Goal: Transaction & Acquisition: Book appointment/travel/reservation

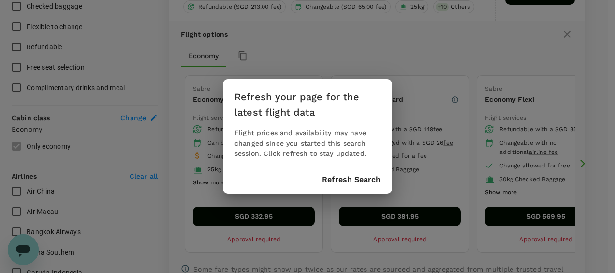
click at [349, 179] on button "Refresh Search" at bounding box center [351, 179] width 58 height 9
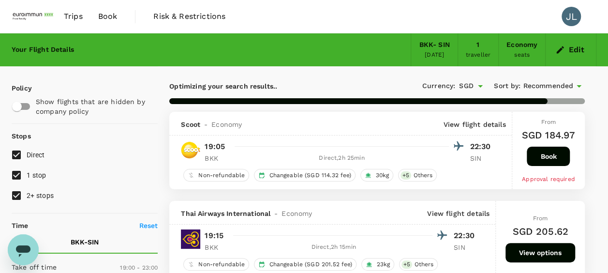
type input "1455"
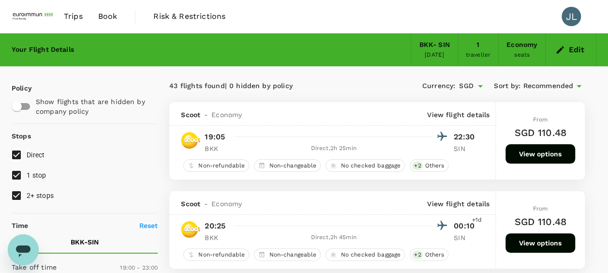
click at [77, 16] on span "Trips" at bounding box center [73, 17] width 19 height 12
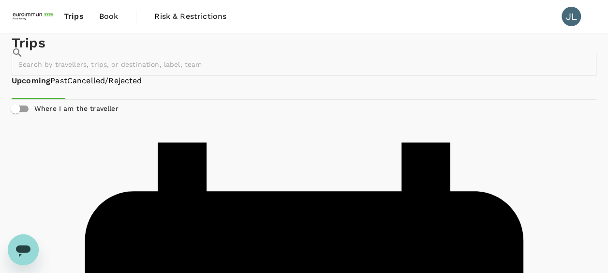
click at [115, 17] on span "Book" at bounding box center [108, 17] width 19 height 12
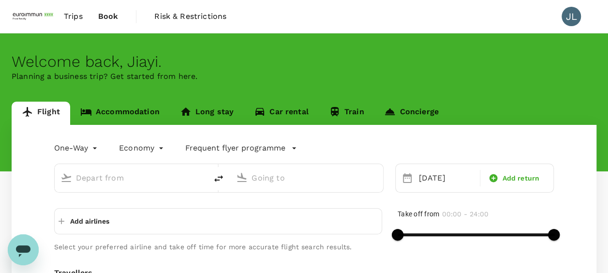
type input "Suvarnabhumi Intl (BKK)"
type input "Singapore Changi (SIN)"
type input "Suvarnabhumi Intl (BKK)"
type input "Singapore Changi (SIN)"
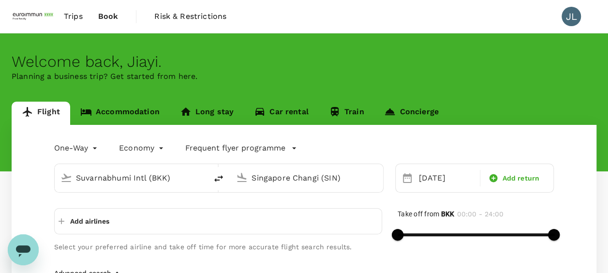
scroll to position [48, 0]
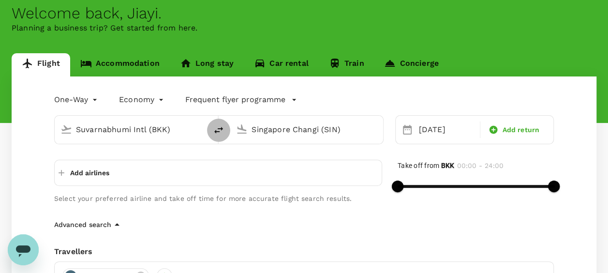
click at [217, 131] on icon "delete" at bounding box center [218, 130] width 9 height 7
type input "Singapore Changi (SIN)"
type input "Suvarnabhumi Intl (BKK)"
click at [291, 101] on icon "button" at bounding box center [294, 100] width 10 height 10
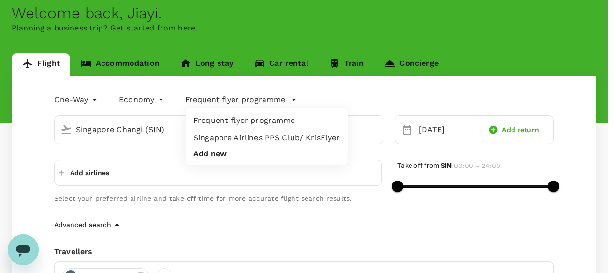
click at [271, 140] on li "Singapore Airlines PPS Club/ KrisFlyer" at bounding box center [267, 137] width 162 height 17
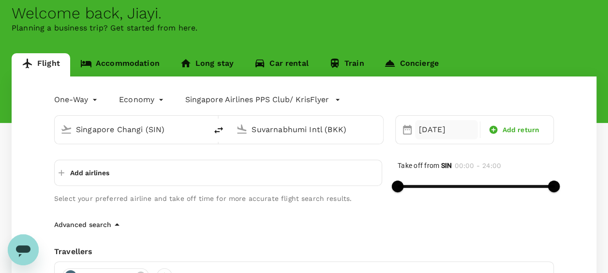
click at [419, 126] on div "[DATE]" at bounding box center [446, 129] width 63 height 19
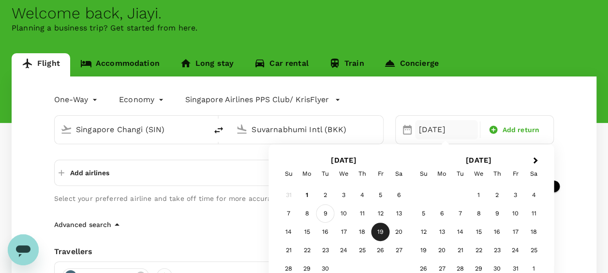
click at [325, 214] on div "9" at bounding box center [325, 213] width 18 height 18
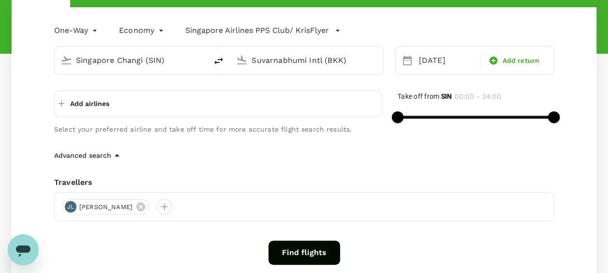
scroll to position [97, 0]
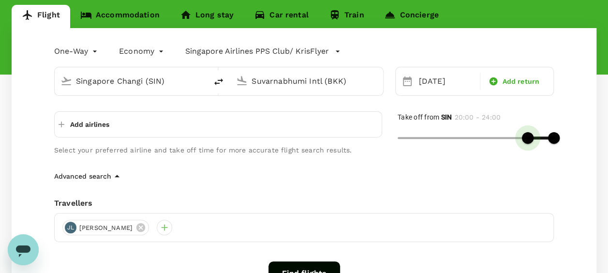
type input "1170"
drag, startPoint x: 401, startPoint y: 139, endPoint x: 524, endPoint y: 148, distance: 123.6
click at [524, 148] on div at bounding box center [475, 139] width 156 height 18
click at [291, 265] on button "Find flights" at bounding box center [304, 273] width 72 height 24
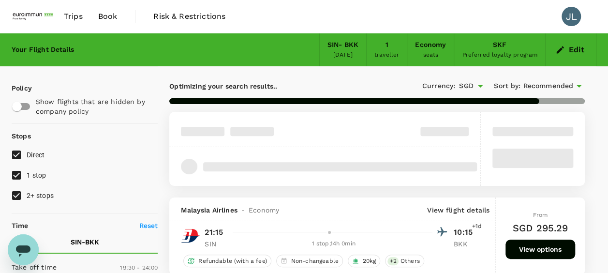
type input "1335"
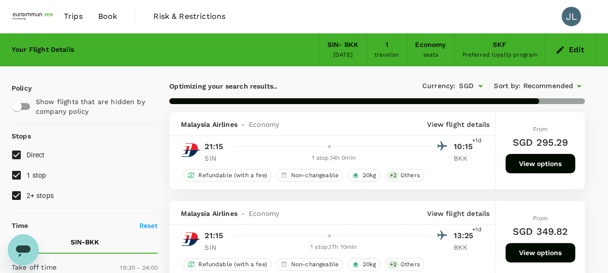
click at [15, 175] on input "1 stop" at bounding box center [16, 175] width 20 height 20
checkbox input "false"
click at [18, 196] on input "2+ stops" at bounding box center [16, 195] width 20 height 20
checkbox input "false"
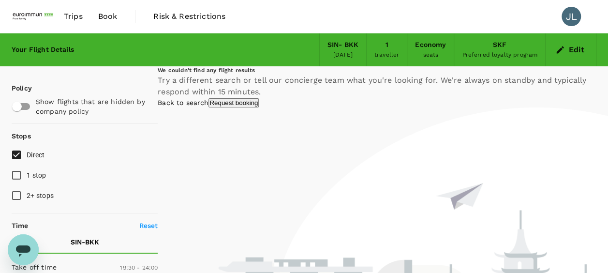
click at [345, 55] on div "[DATE]" at bounding box center [342, 55] width 19 height 10
click at [565, 51] on button "Edit" at bounding box center [570, 49] width 35 height 15
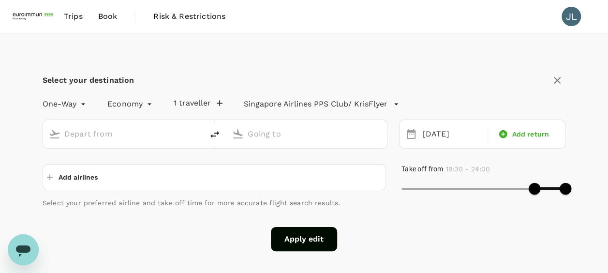
type input "Singapore Changi (SIN)"
type input "Suvarnabhumi Intl (BKK)"
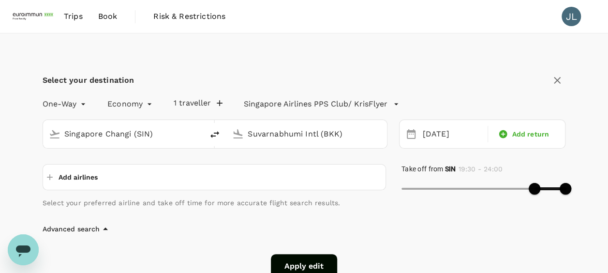
click at [154, 133] on input "Singapore Changi (SIN)" at bounding box center [123, 133] width 118 height 15
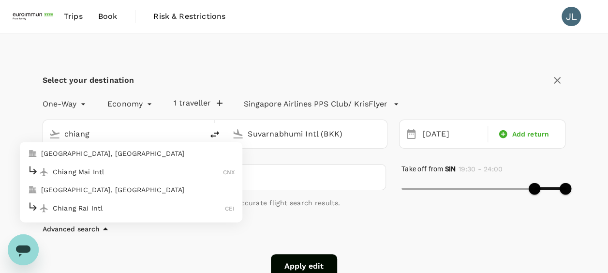
click at [107, 154] on p "[GEOGRAPHIC_DATA], [GEOGRAPHIC_DATA]" at bounding box center [137, 153] width 193 height 10
type input "[GEOGRAPHIC_DATA], [GEOGRAPHIC_DATA] (any)"
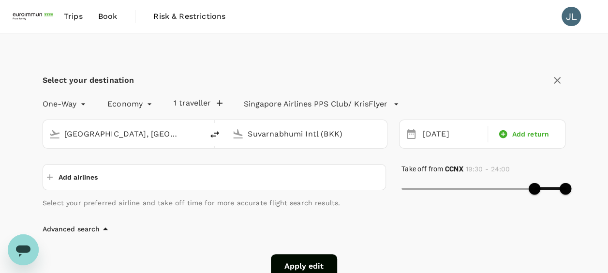
scroll to position [48, 0]
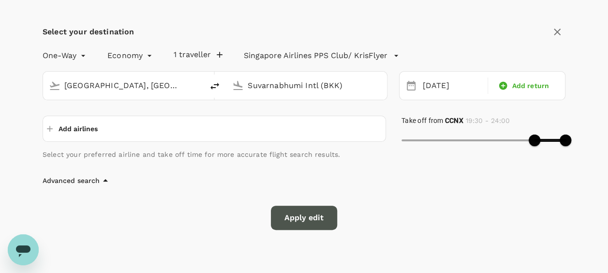
click at [311, 217] on button "Apply edit" at bounding box center [304, 217] width 66 height 24
checkbox input "false"
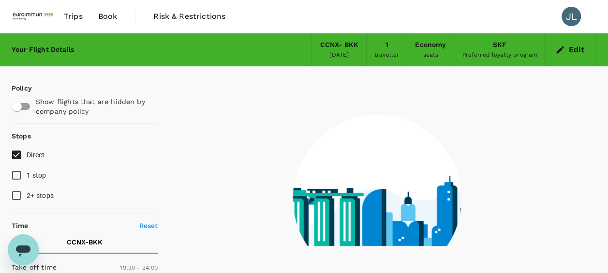
type input "1150"
checkbox input "true"
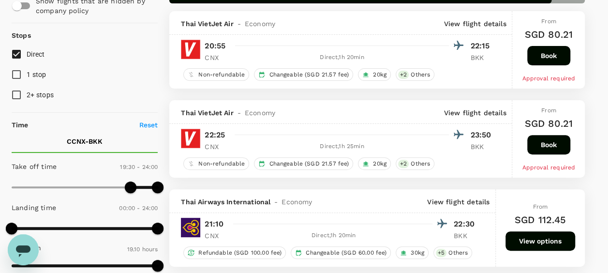
scroll to position [145, 0]
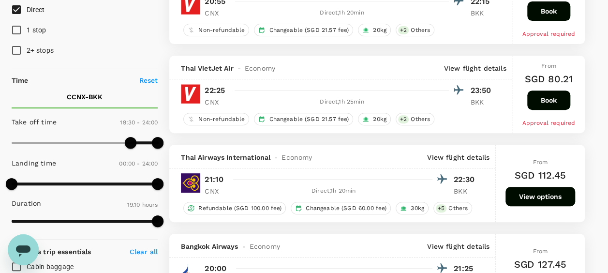
click at [541, 194] on button "View options" at bounding box center [540, 196] width 70 height 19
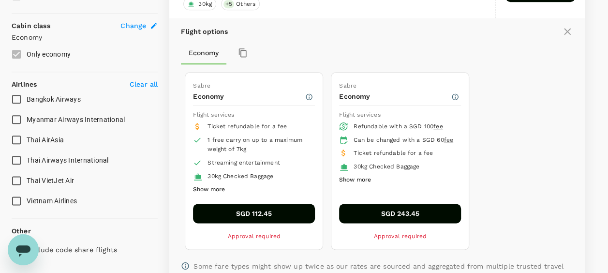
scroll to position [530, 0]
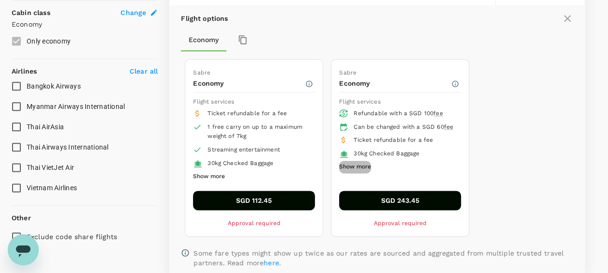
click at [360, 171] on button "Show more" at bounding box center [355, 166] width 32 height 13
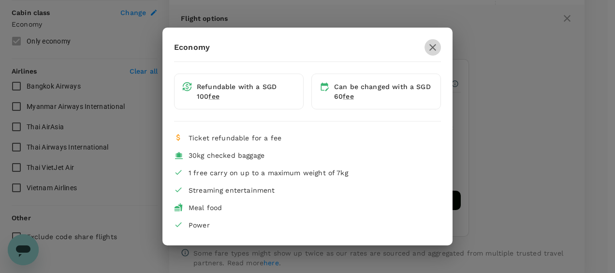
click at [438, 46] on icon "button" at bounding box center [433, 48] width 12 height 12
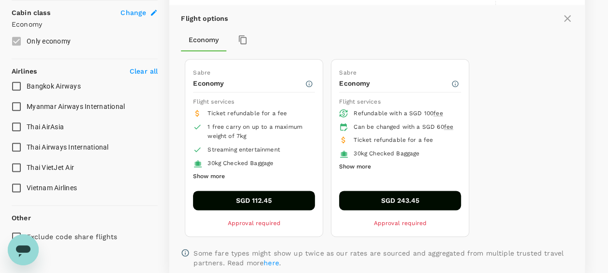
click at [262, 195] on button "SGD 112.45" at bounding box center [254, 199] width 122 height 19
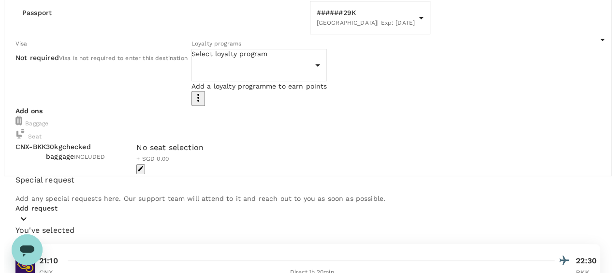
scroll to position [48, 0]
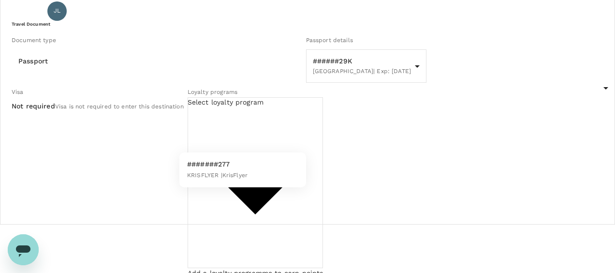
click at [264, 164] on li "#######277 KRISFLYER | KrisFlyer" at bounding box center [242, 169] width 127 height 27
type input "b43ce1bc-b111-471c-8056-837885163a97"
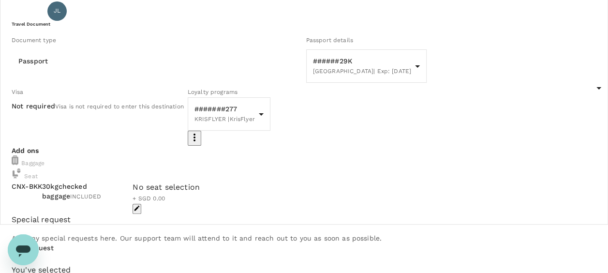
click at [219, 214] on div "No seat selection + SGD 0.00" at bounding box center [175, 197] width 87 height 32
click at [140, 211] on icon "button" at bounding box center [136, 207] width 7 height 7
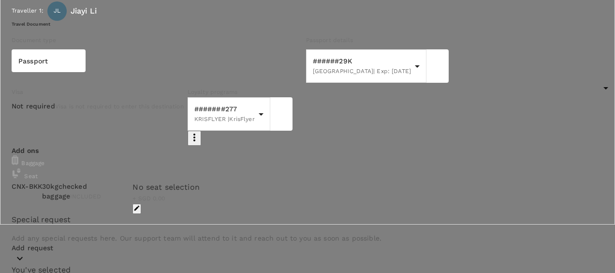
click at [472, 101] on p "Select" at bounding box center [461, 96] width 46 height 10
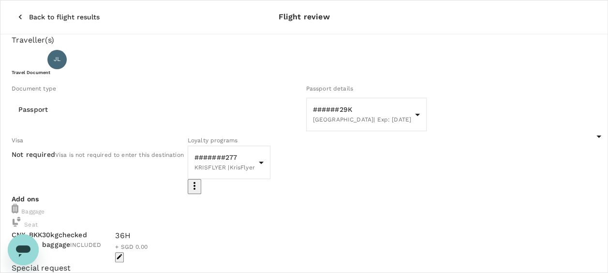
scroll to position [0, 0]
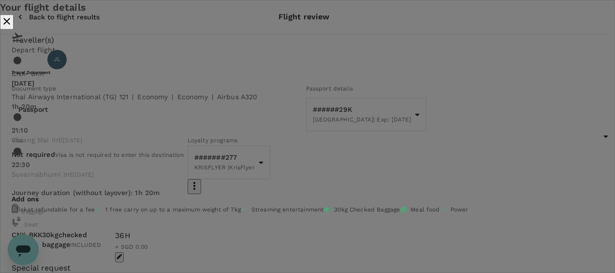
click at [13, 27] on icon "close" at bounding box center [7, 21] width 12 height 12
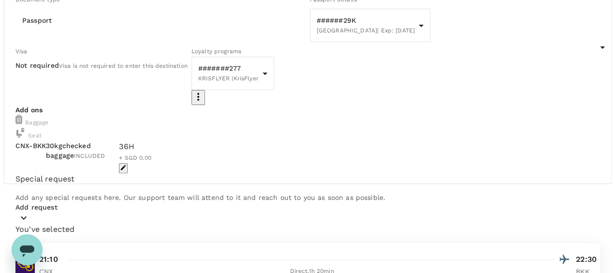
scroll to position [97, 0]
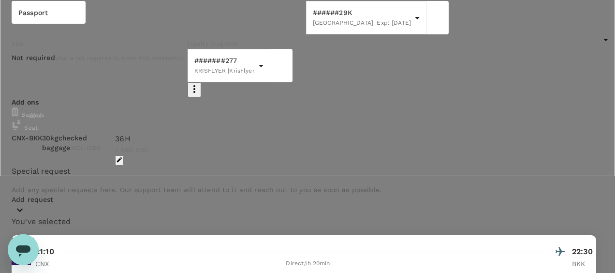
type input "9ae08bde-94be-4a60-86d8-4726f2345b2b"
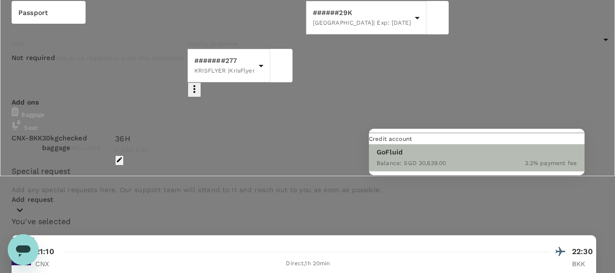
click at [536, 166] on span "2.2 % payment fee" at bounding box center [551, 162] width 52 height 7
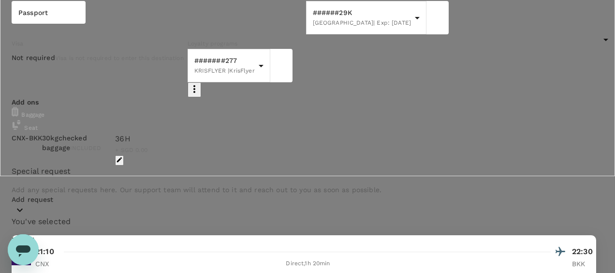
type textarea "travel plan approved"
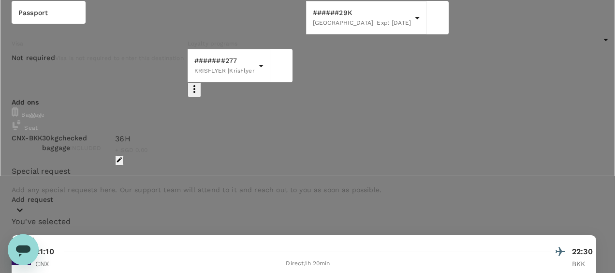
type input "T"
type input "Business trip to [GEOGRAPHIC_DATA] for ZETA C21 evaluation"
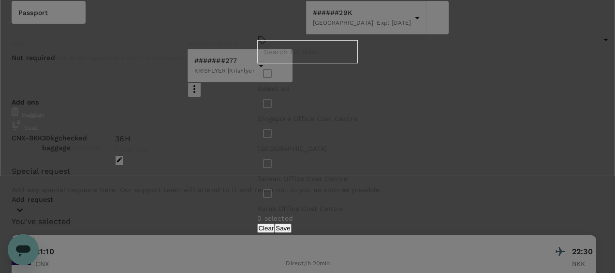
click at [257, 114] on input "checkbox" at bounding box center [267, 103] width 20 height 20
click at [275, 223] on button "Clear" at bounding box center [265, 227] width 17 height 9
checkbox input "false"
click at [257, 114] on input "checkbox" at bounding box center [267, 103] width 20 height 20
checkbox input "true"
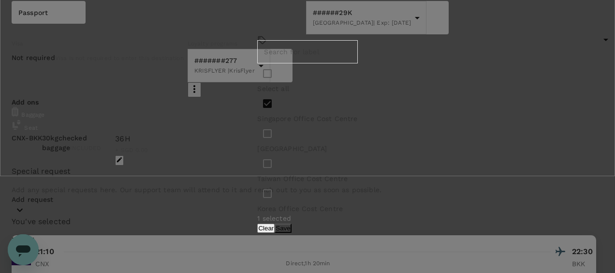
click at [291, 223] on button "Save" at bounding box center [283, 227] width 16 height 9
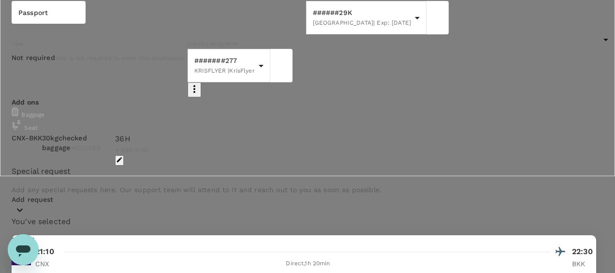
scroll to position [58, 0]
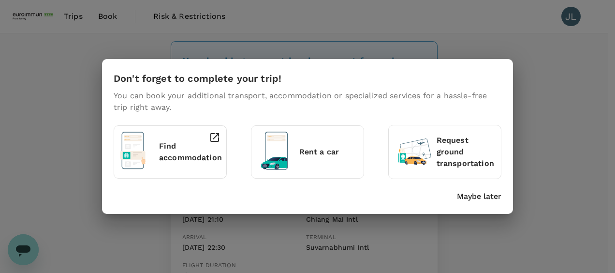
click at [486, 199] on p "Maybe later" at bounding box center [479, 196] width 44 height 12
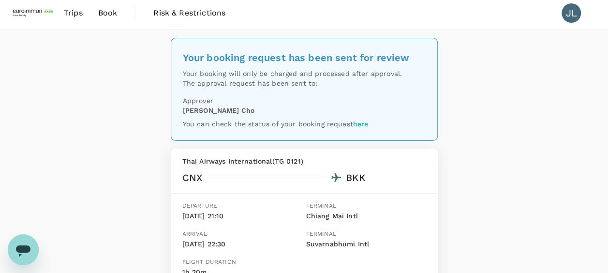
scroll to position [180, 0]
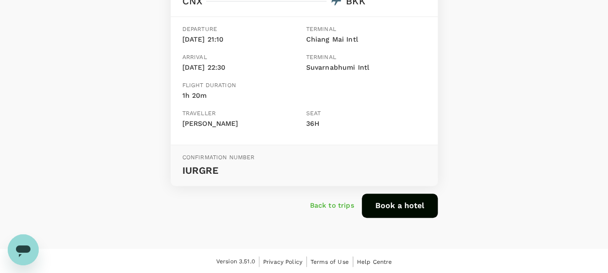
click at [339, 201] on p "Back to trips" at bounding box center [332, 205] width 44 height 10
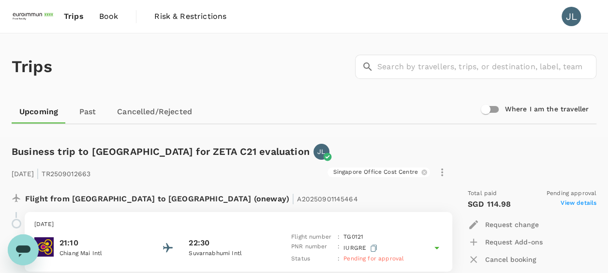
click at [102, 18] on span "Book" at bounding box center [108, 17] width 19 height 12
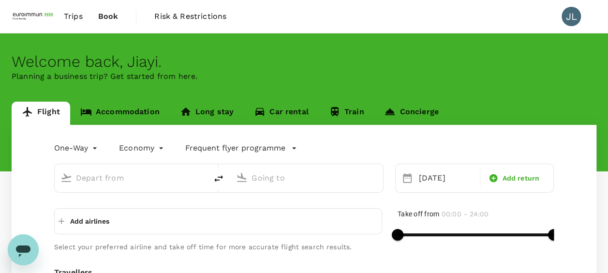
type input "[GEOGRAPHIC_DATA], [GEOGRAPHIC_DATA] (any)"
type input "Suvarnabhumi Intl (BKK)"
type input "[GEOGRAPHIC_DATA], [GEOGRAPHIC_DATA] (any)"
type input "Suvarnabhumi Intl (BKK)"
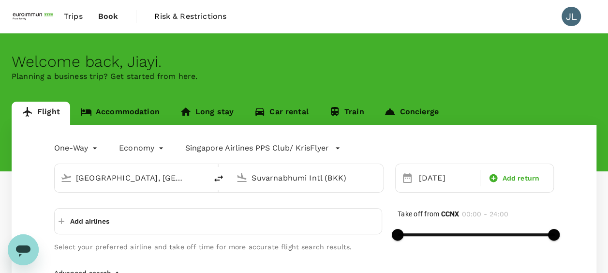
drag, startPoint x: 194, startPoint y: 182, endPoint x: 180, endPoint y: 181, distance: 14.5
click at [193, 182] on div "[GEOGRAPHIC_DATA], [GEOGRAPHIC_DATA] (any)" at bounding box center [138, 177] width 125 height 15
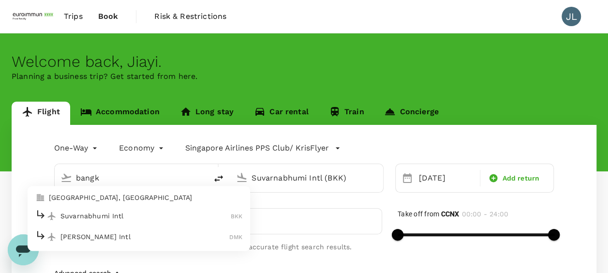
click at [130, 216] on p "Suvarnabhumi Intl" at bounding box center [145, 216] width 170 height 10
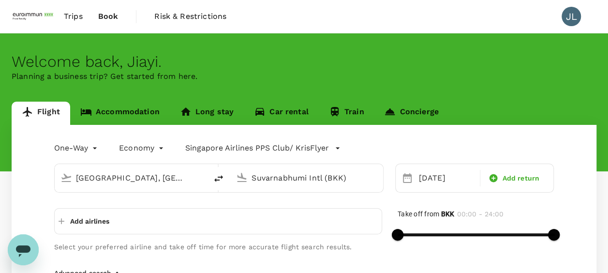
type input "Suvarnabhumi Intl (BKK)"
click at [298, 176] on input "Suvarnabhumi Intl (BKK)" at bounding box center [306, 177] width 111 height 15
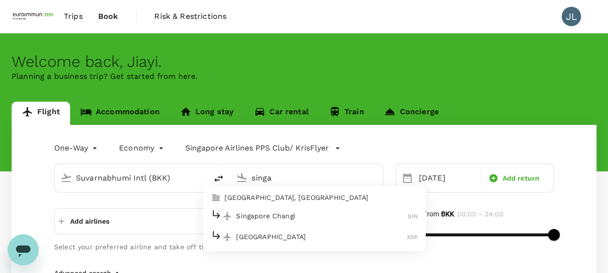
click at [293, 213] on p "Singapore Changi" at bounding box center [322, 216] width 172 height 10
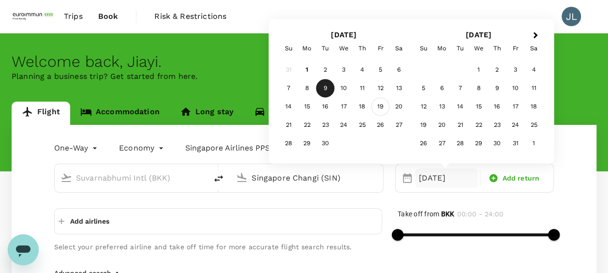
type input "Singapore Changi (SIN)"
click at [380, 109] on div "19" at bounding box center [380, 107] width 18 height 18
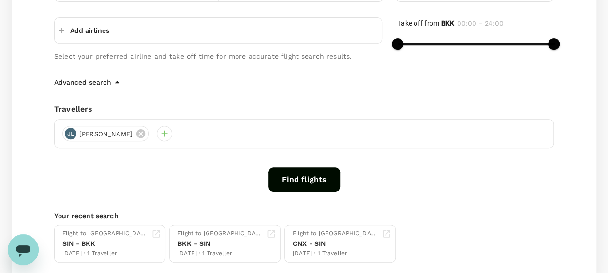
scroll to position [193, 0]
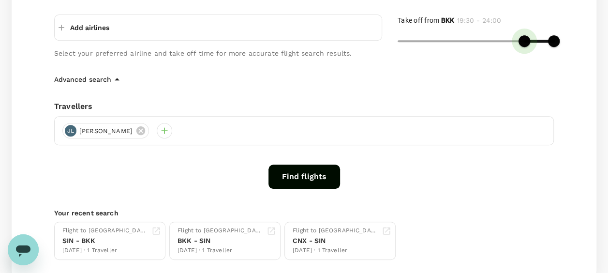
type input "1140"
drag, startPoint x: 405, startPoint y: 46, endPoint x: 521, endPoint y: 47, distance: 116.5
click at [521, 47] on span at bounding box center [521, 41] width 12 height 12
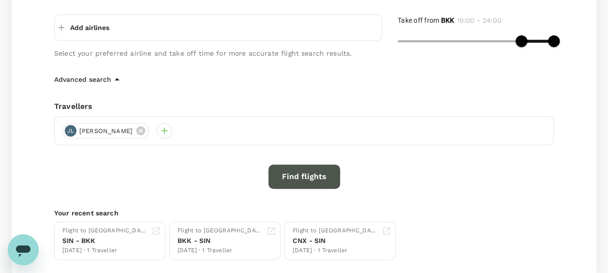
click at [306, 174] on button "Find flights" at bounding box center [304, 176] width 72 height 24
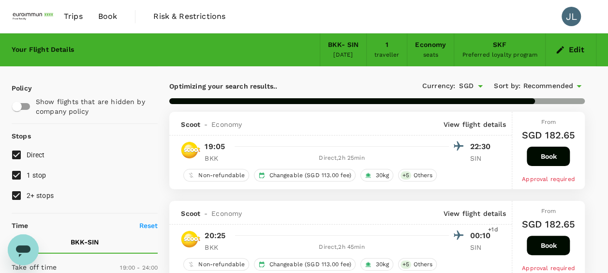
type input "1455"
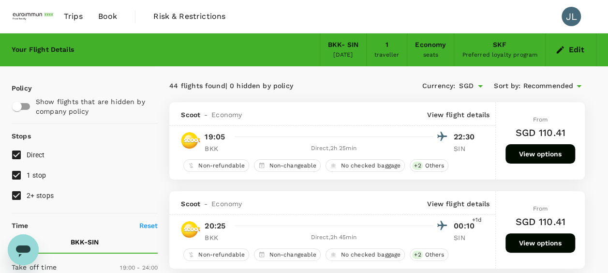
click at [17, 190] on input "2+ stops" at bounding box center [16, 195] width 20 height 20
checkbox input "false"
click at [15, 175] on input "1 stop" at bounding box center [16, 175] width 20 height 20
checkbox input "false"
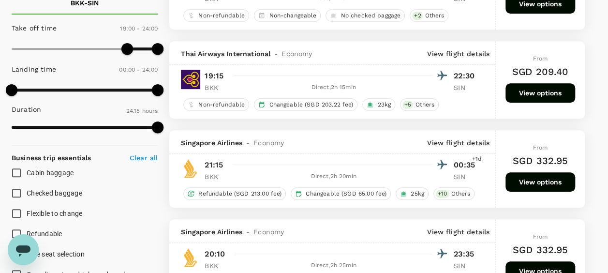
scroll to position [242, 0]
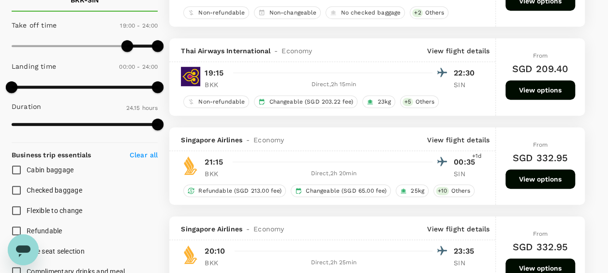
click at [528, 178] on button "View options" at bounding box center [540, 178] width 70 height 19
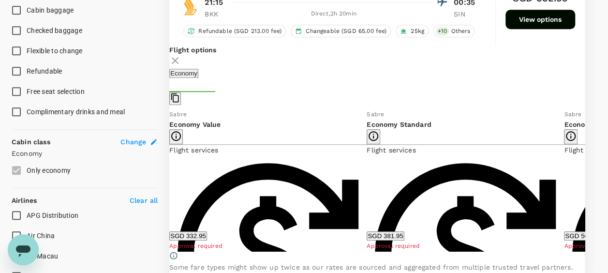
scroll to position [416, 0]
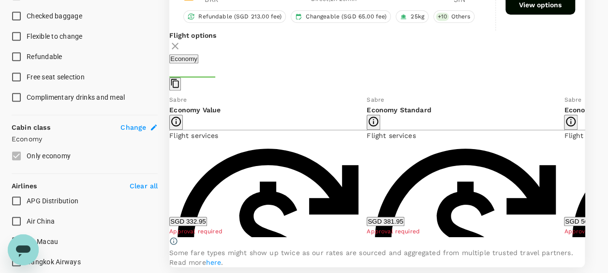
click at [404, 219] on button "SGD 381.95" at bounding box center [384, 221] width 37 height 9
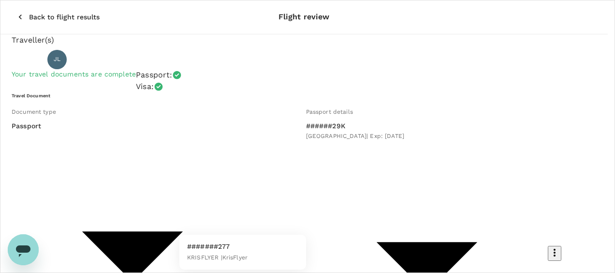
click at [232, 245] on p "#######277" at bounding box center [217, 246] width 60 height 10
type input "b43ce1bc-b111-471c-8056-837885163a97"
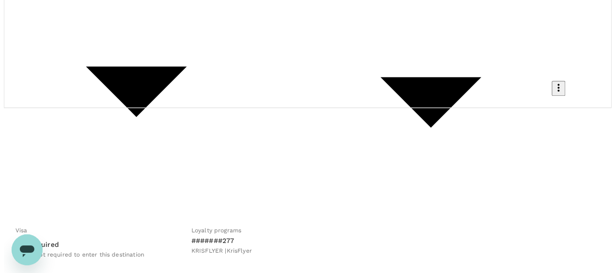
scroll to position [194, 0]
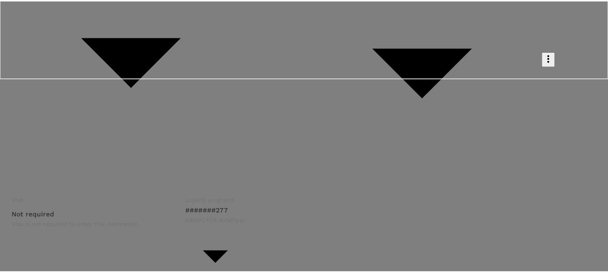
scroll to position [193, 0]
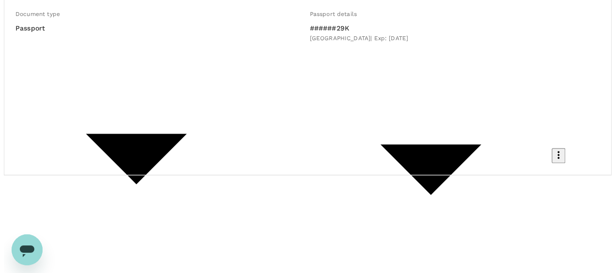
scroll to position [146, 0]
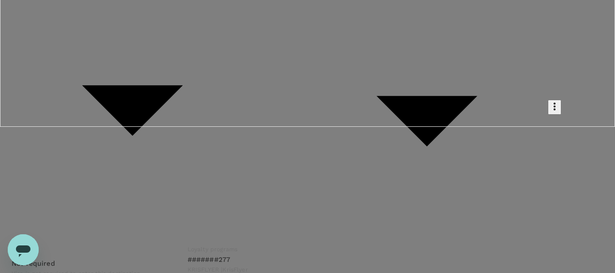
type input "9ae08bde-94be-4a60-86d8-4726f2345b2b"
type textarea "Travel plan approved"
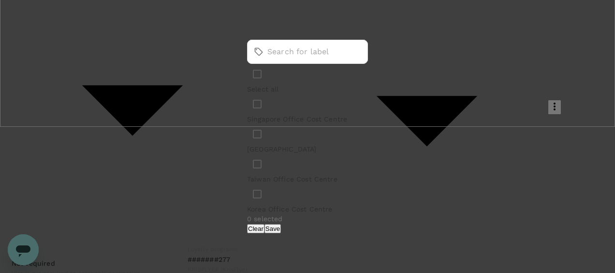
click at [247, 114] on input "checkbox" at bounding box center [257, 104] width 20 height 20
checkbox input "true"
click at [281, 224] on button "Save" at bounding box center [272, 228] width 16 height 9
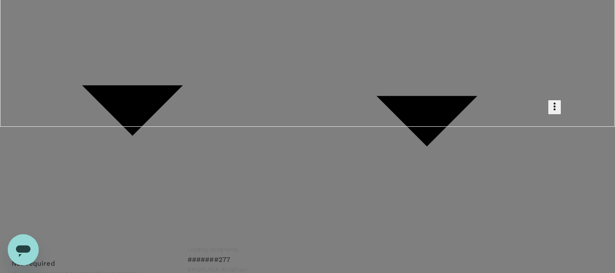
scroll to position [242, 0]
radio input "true"
radio input "false"
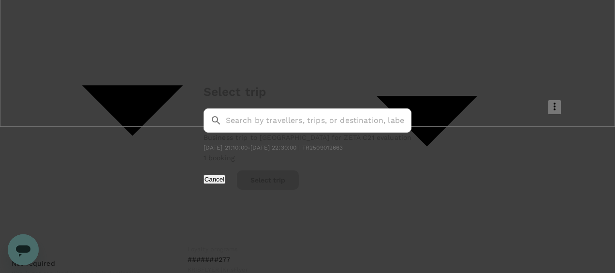
click at [279, 132] on p "Business trip to [GEOGRAPHIC_DATA] for ZETA C21 evaluation" at bounding box center [307, 137] width 208 height 10
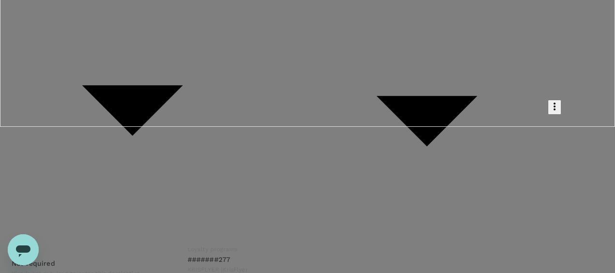
scroll to position [46, 0]
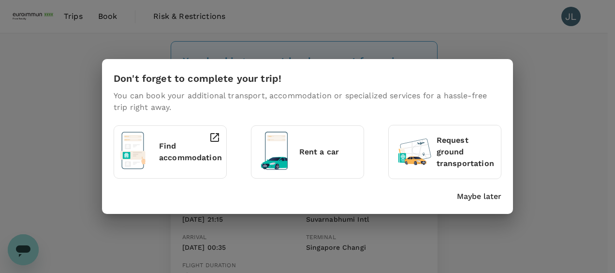
click at [485, 196] on p "Maybe later" at bounding box center [479, 196] width 44 height 12
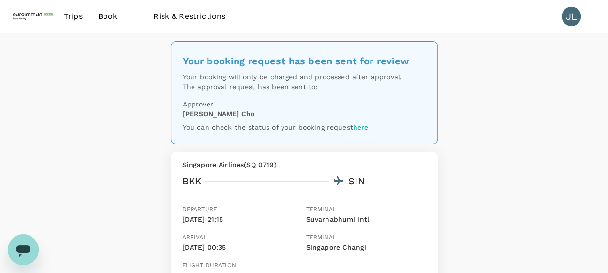
click at [562, 120] on div "Your booking request has been sent for review Your booking will only be charged…" at bounding box center [304, 230] width 608 height 395
